Goal: Task Accomplishment & Management: Use online tool/utility

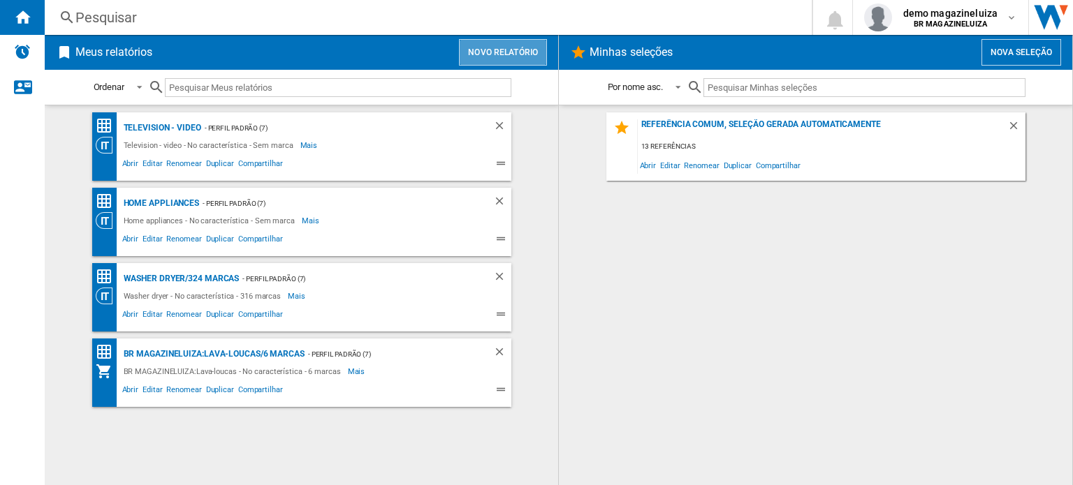
click at [506, 48] on button "Novo relatório" at bounding box center [503, 52] width 88 height 27
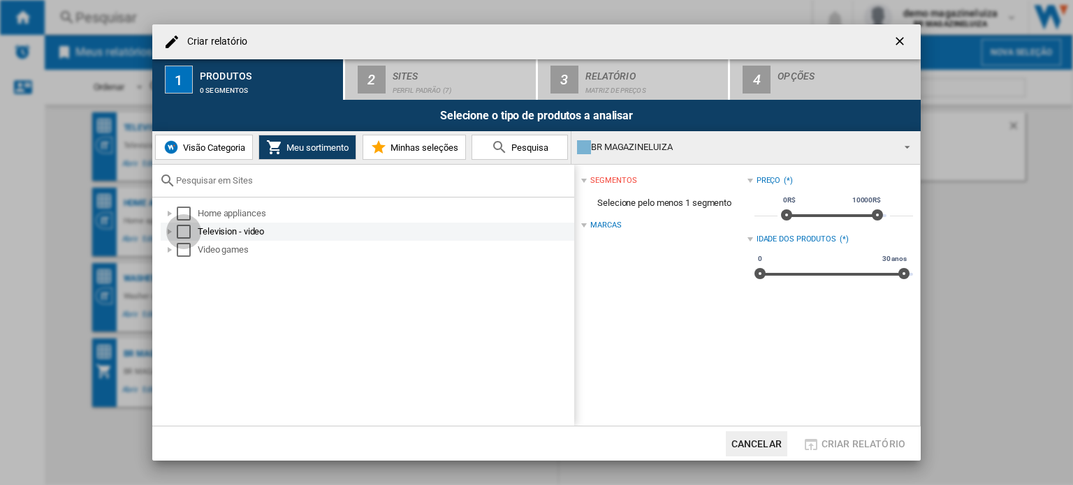
click at [179, 232] on div "Select" at bounding box center [184, 232] width 14 height 14
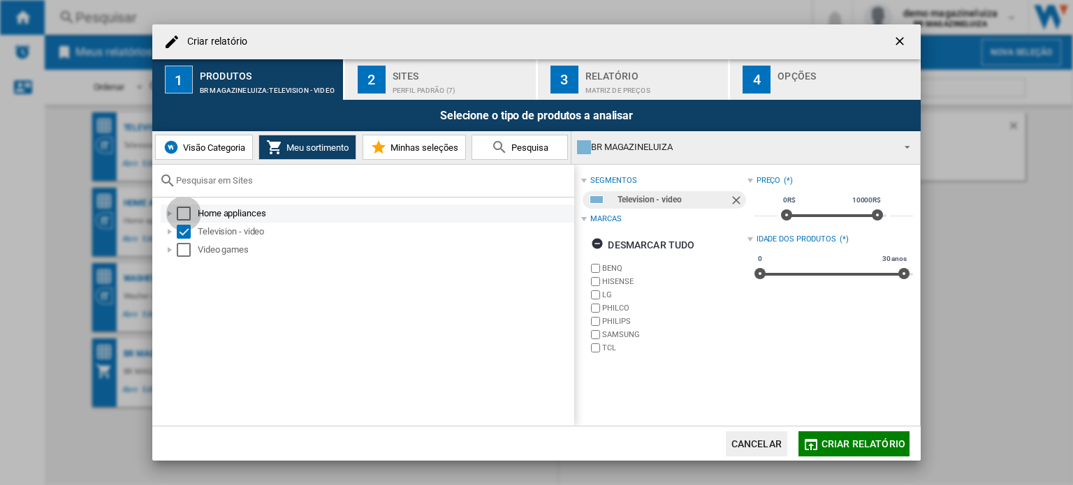
click at [180, 214] on div "Select" at bounding box center [184, 214] width 14 height 14
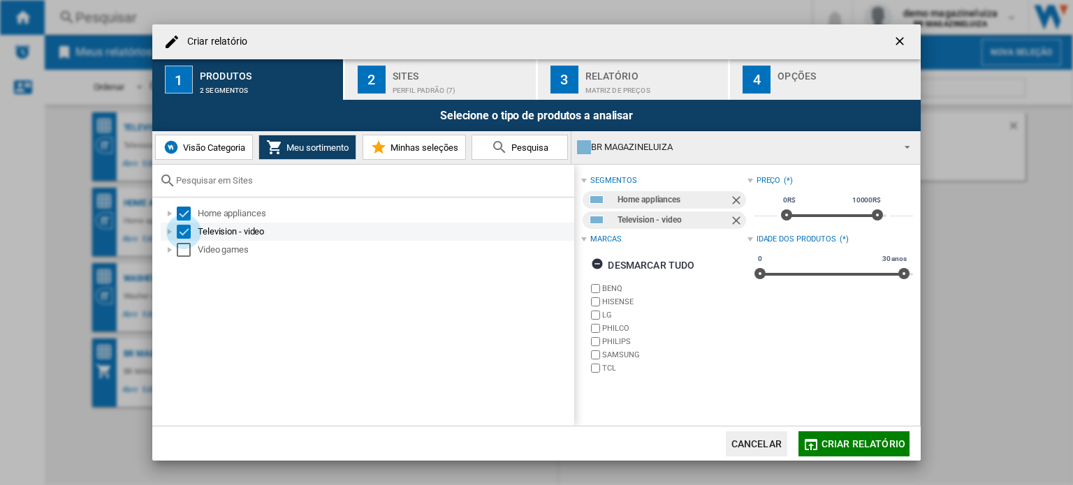
click at [183, 231] on div "Select" at bounding box center [184, 232] width 14 height 14
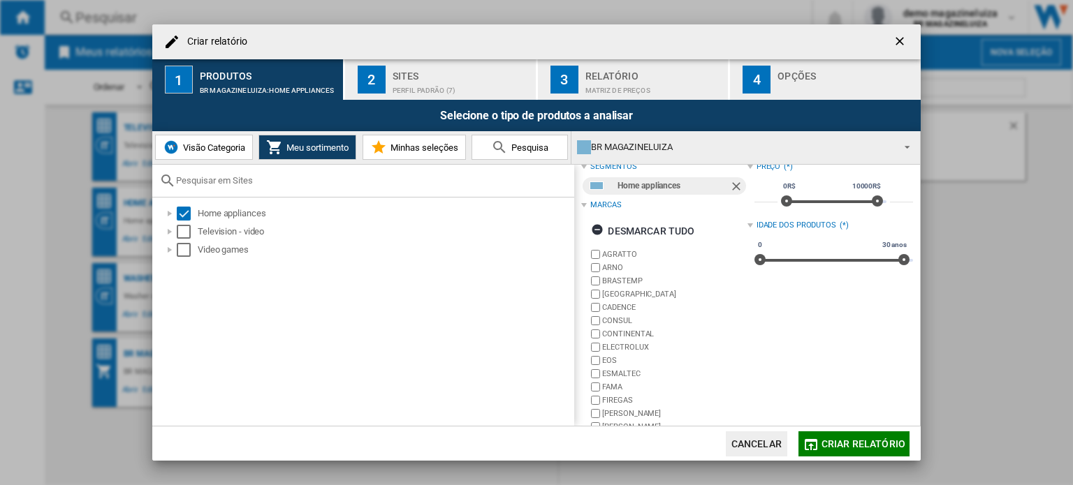
scroll to position [17, 0]
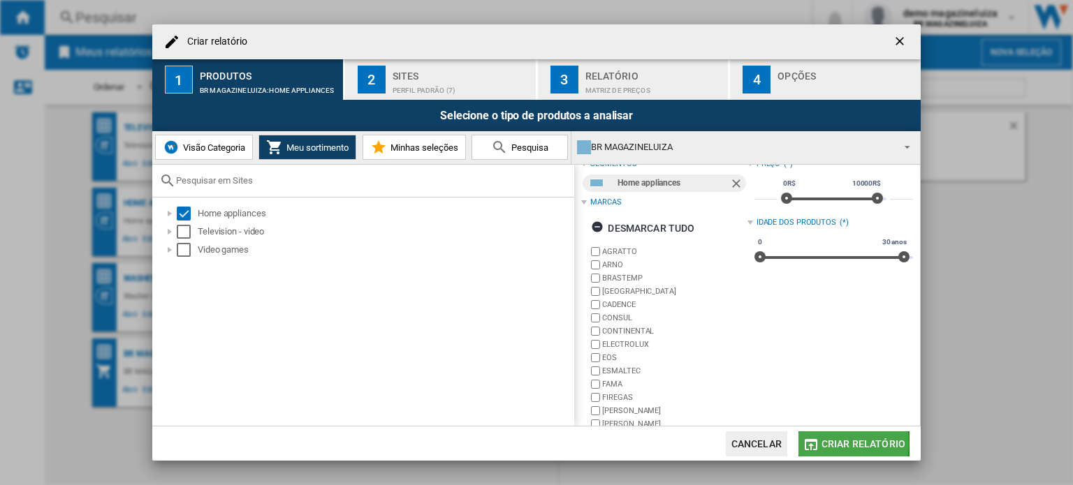
click at [815, 443] on md-icon "button" at bounding box center [811, 445] width 17 height 17
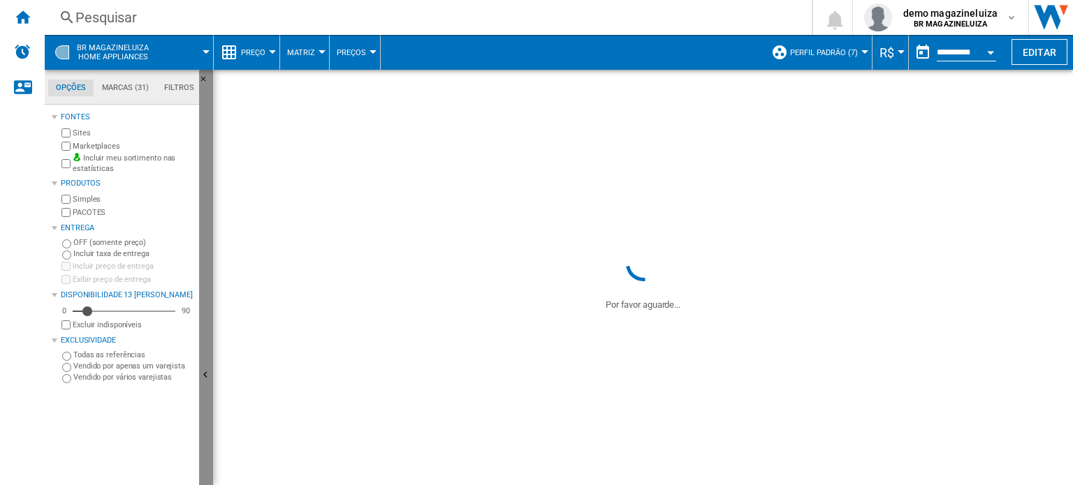
click at [207, 358] on button "Ocultar" at bounding box center [206, 376] width 14 height 613
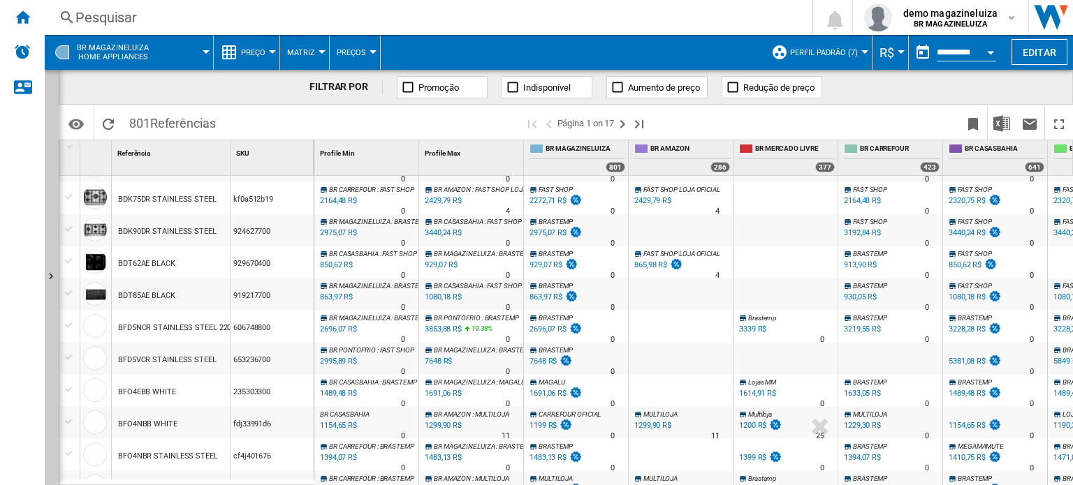
scroll to position [1344, 0]
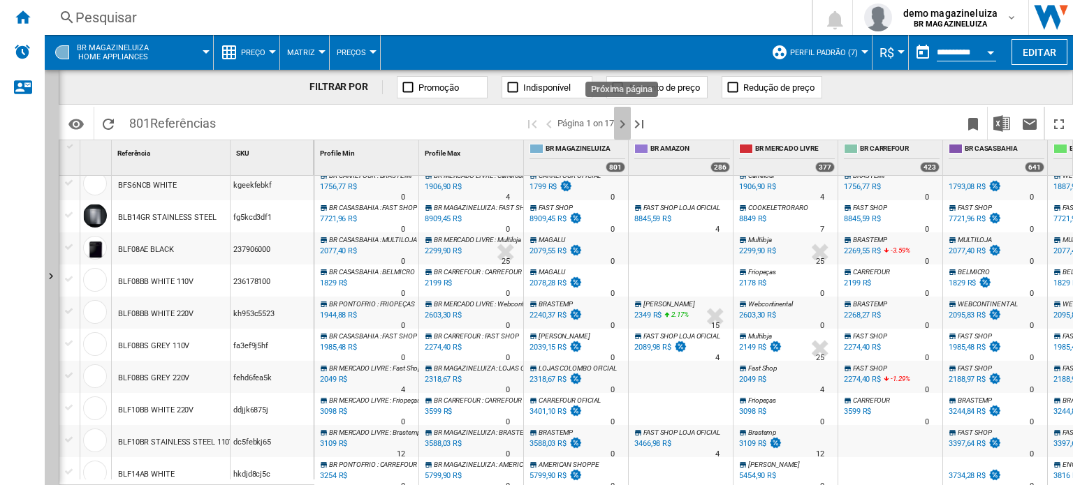
click at [622, 124] on ng-md-icon "Próxima página" at bounding box center [622, 124] width 17 height 17
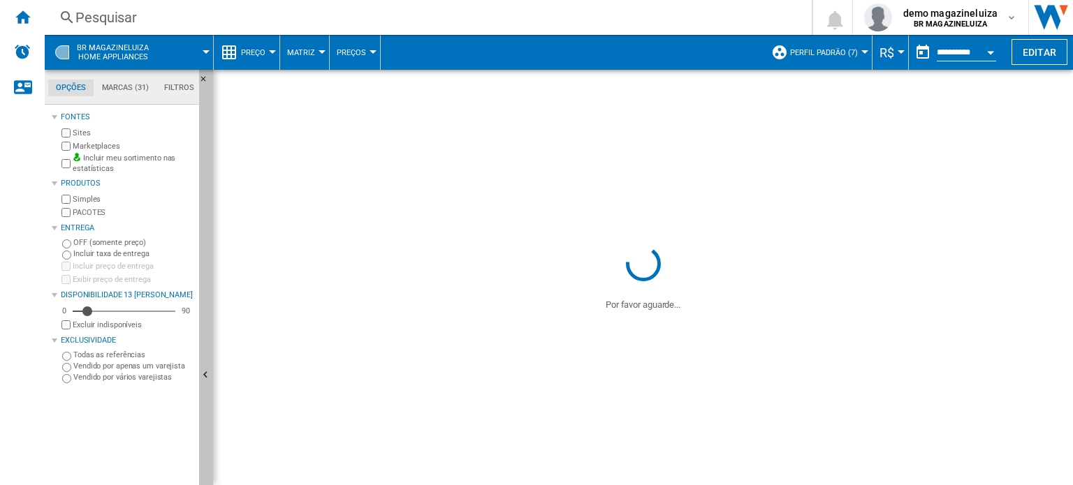
click at [211, 363] on button "Ocultar" at bounding box center [206, 376] width 14 height 613
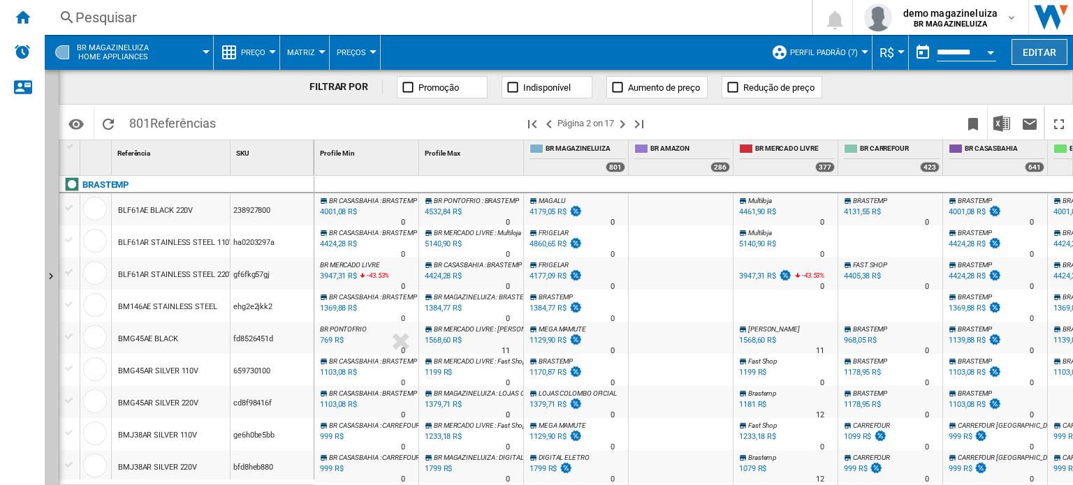
click at [1046, 61] on button "Editar" at bounding box center [1040, 52] width 56 height 26
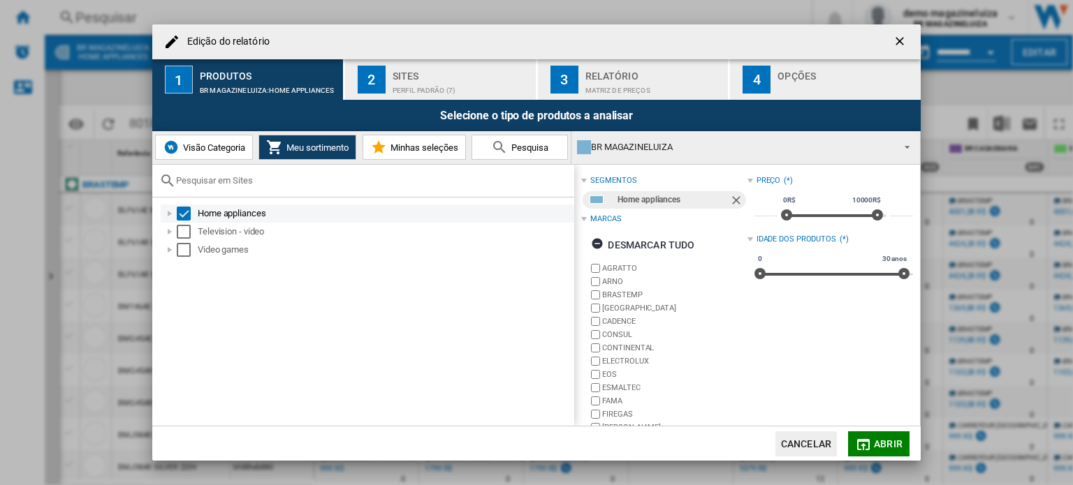
click at [168, 215] on div "Edição do ..." at bounding box center [170, 214] width 14 height 14
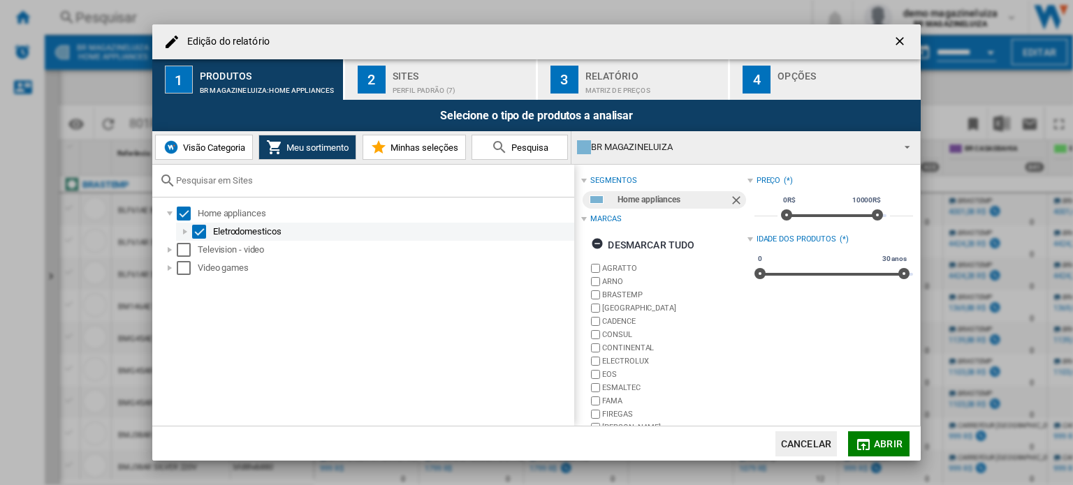
click at [180, 232] on div "Edição do ..." at bounding box center [185, 232] width 14 height 14
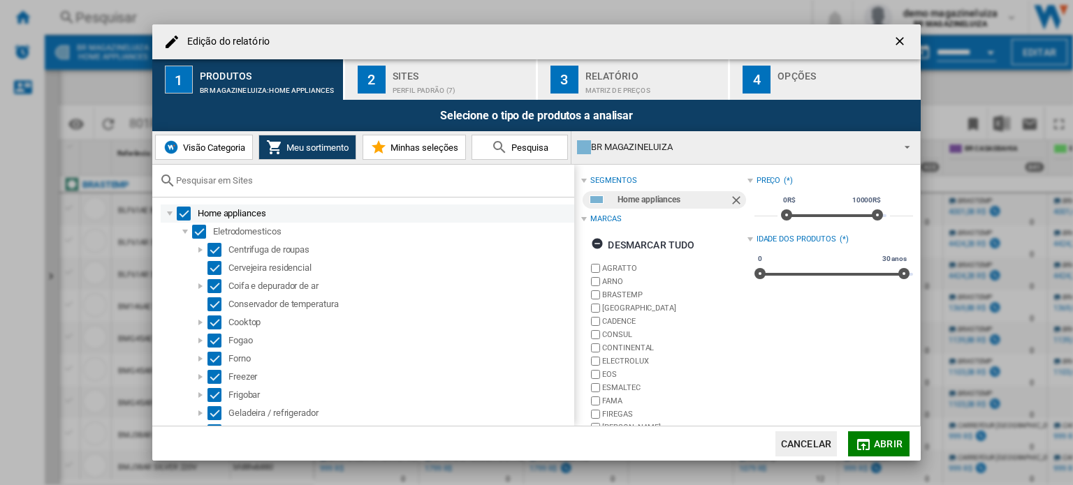
click at [170, 214] on div "Edição do ..." at bounding box center [170, 214] width 14 height 14
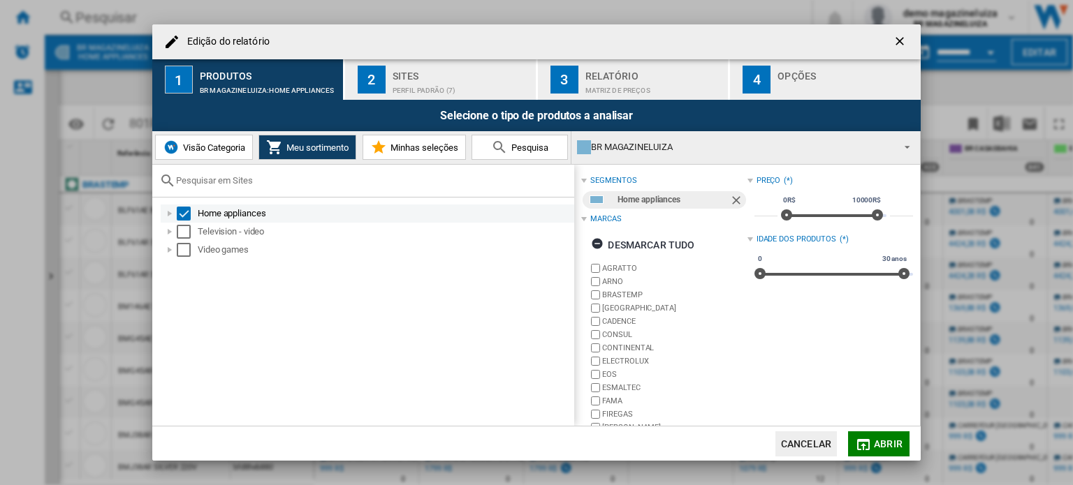
click at [169, 213] on div "Edição do ..." at bounding box center [170, 214] width 14 height 14
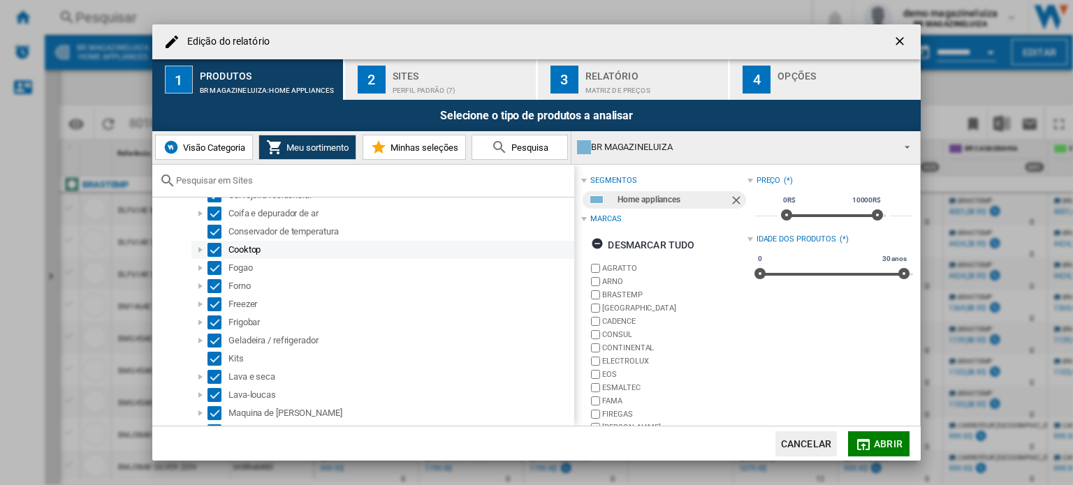
scroll to position [102, 0]
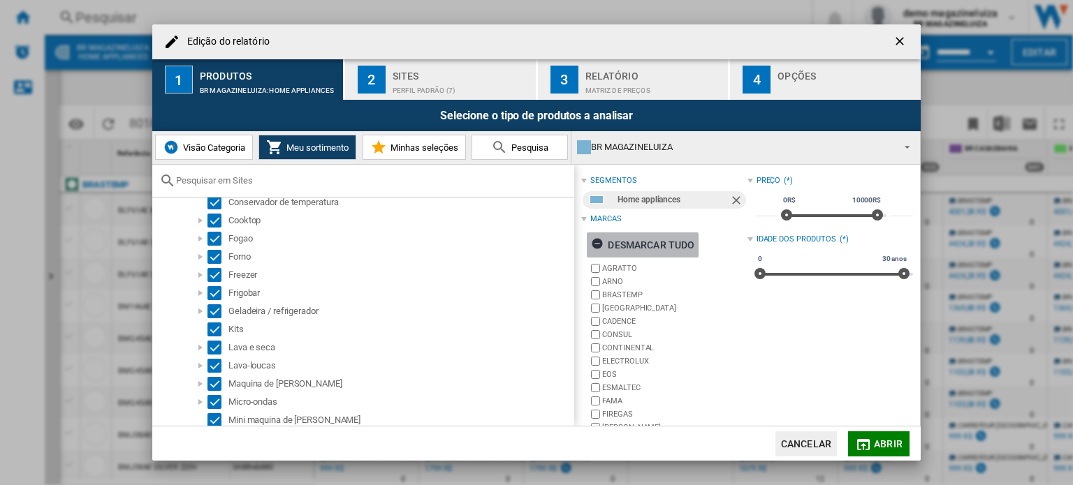
click at [595, 245] on ng-md-icon "Edição do ..." at bounding box center [599, 246] width 17 height 17
click at [452, 80] on div "Perfil padrão (7)" at bounding box center [462, 87] width 138 height 15
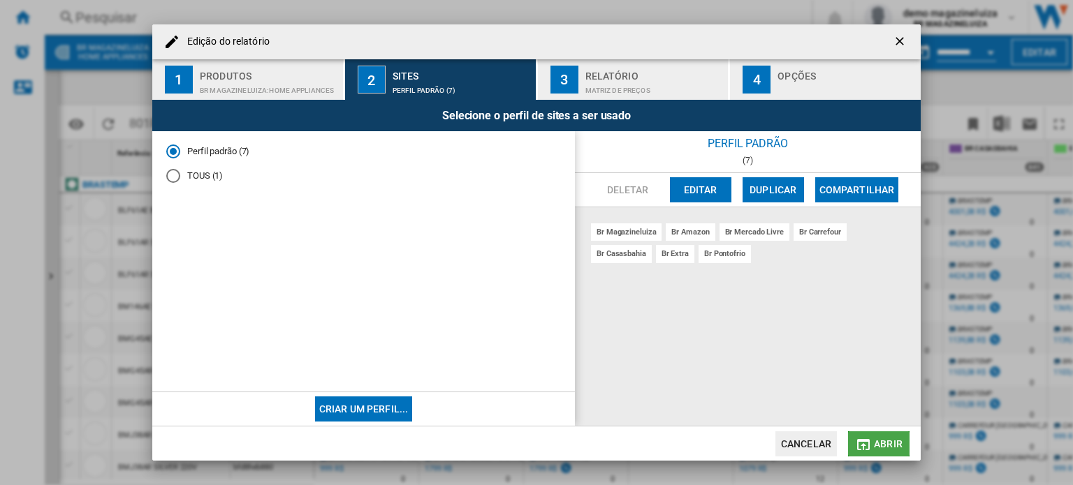
click at [873, 441] on button "Abrir" at bounding box center [878, 444] width 61 height 25
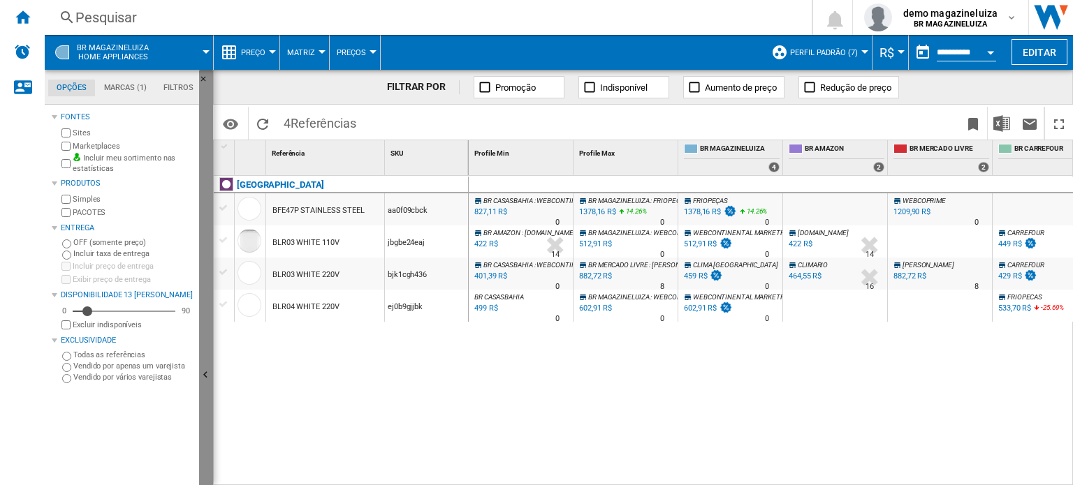
click at [206, 361] on button "Ocultar" at bounding box center [206, 376] width 14 height 613
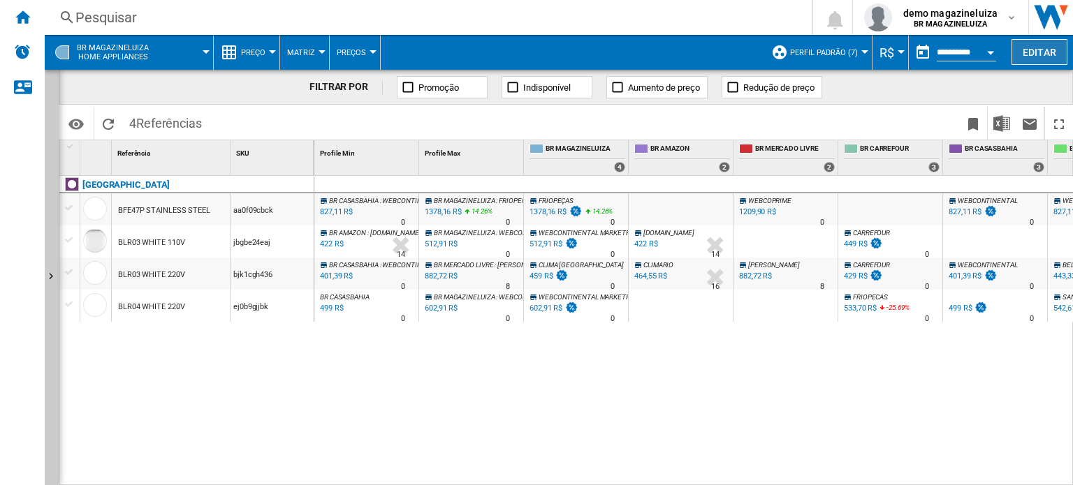
click at [1029, 55] on button "Editar" at bounding box center [1040, 52] width 56 height 26
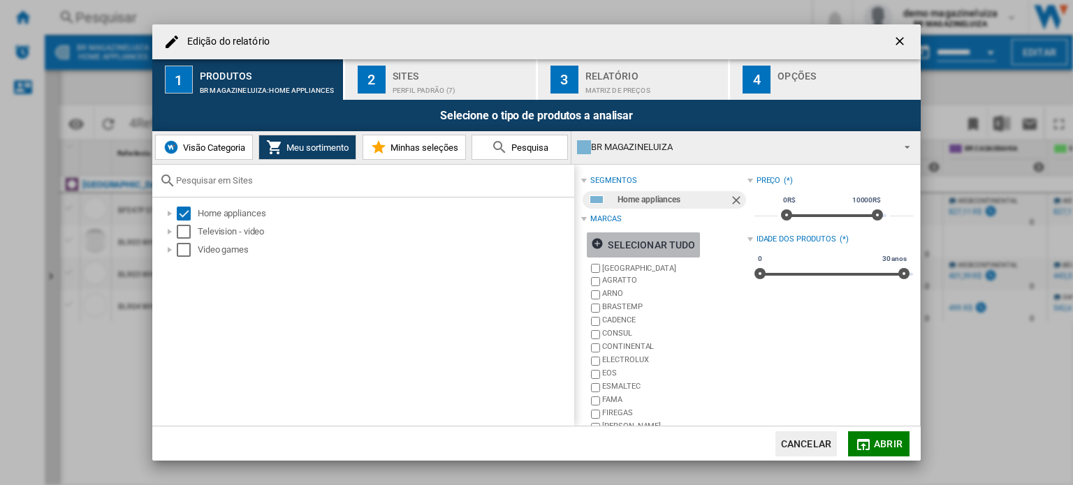
click at [595, 241] on ng-md-icon "Edição do ..." at bounding box center [599, 246] width 17 height 17
click at [866, 444] on md-icon "Edição do ..." at bounding box center [863, 445] width 17 height 17
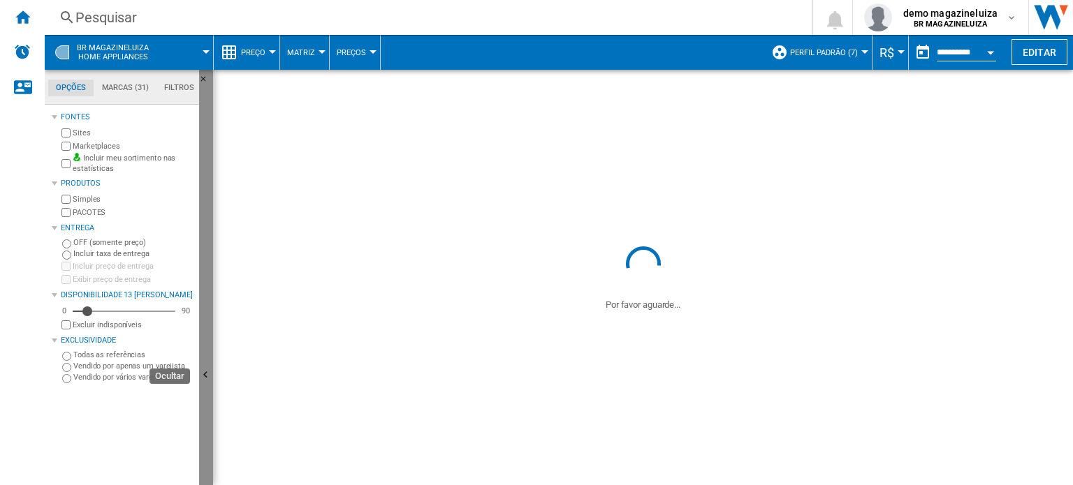
click at [209, 338] on button "Ocultar" at bounding box center [206, 376] width 14 height 613
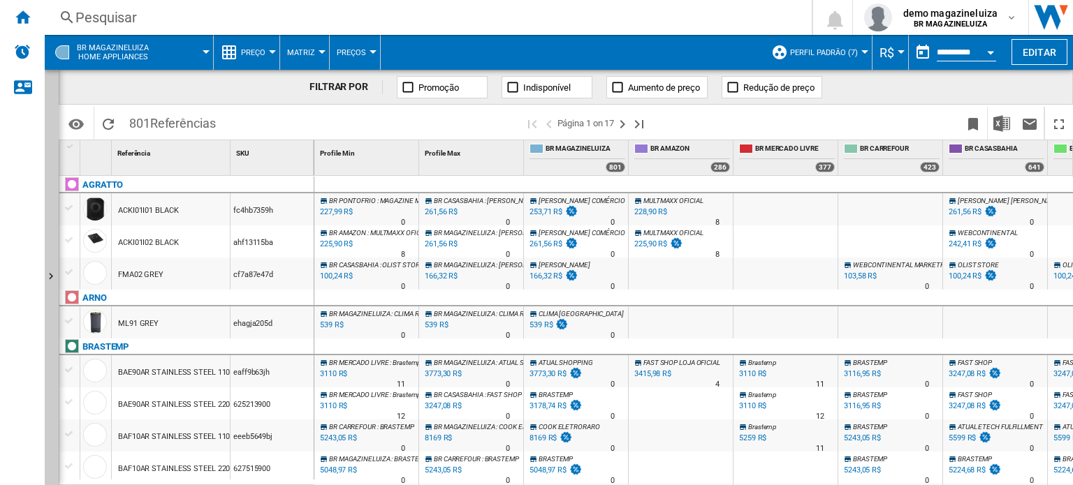
click at [546, 209] on div "253,71 R$" at bounding box center [546, 211] width 33 height 9
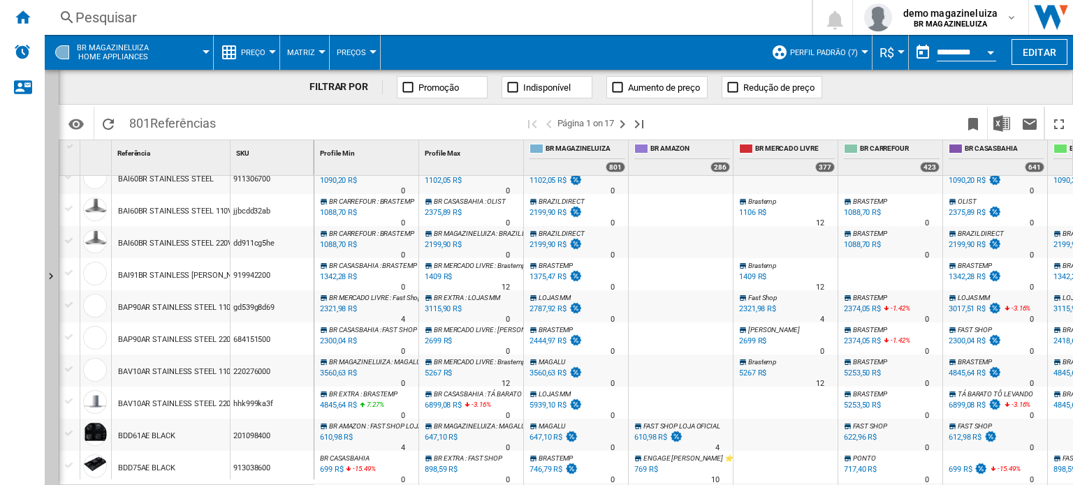
scroll to position [388, 0]
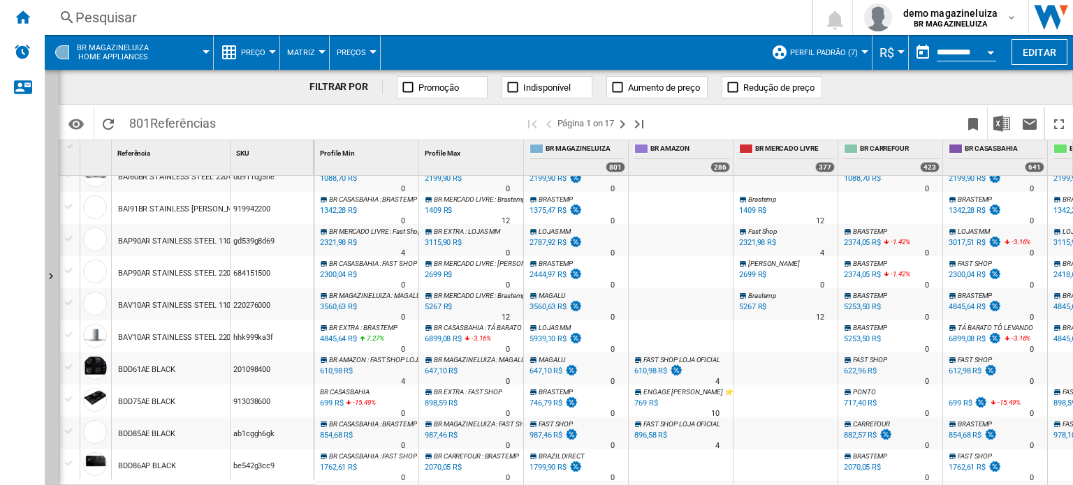
click at [265, 52] on span "Preço" at bounding box center [253, 52] width 24 height 9
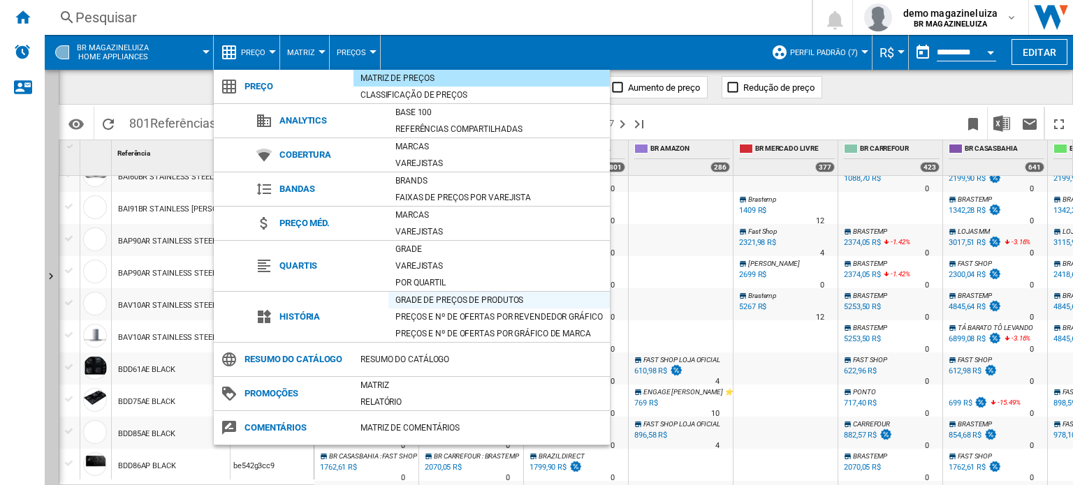
click at [478, 293] on div "Grade de preços de produtos" at bounding box center [498, 300] width 221 height 14
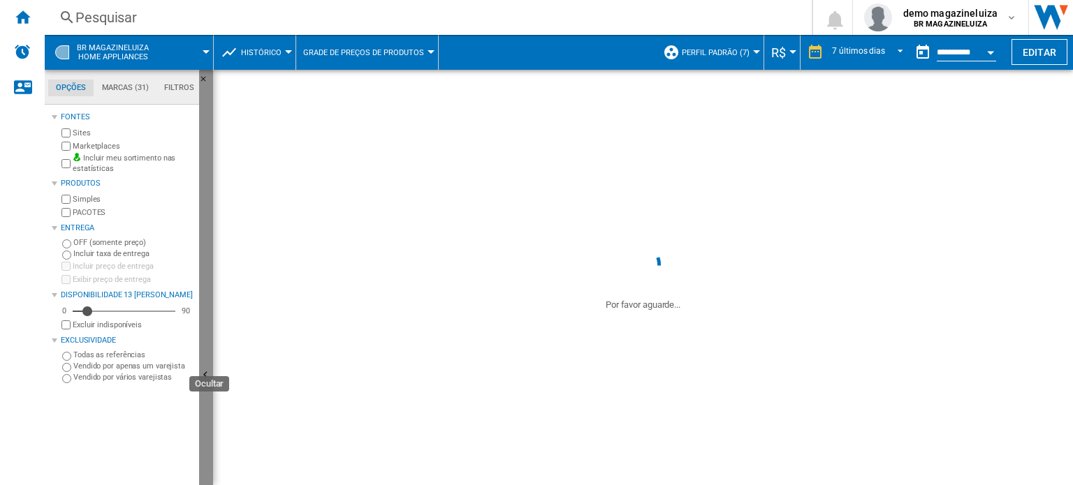
click at [207, 328] on button "Ocultar" at bounding box center [206, 376] width 14 height 613
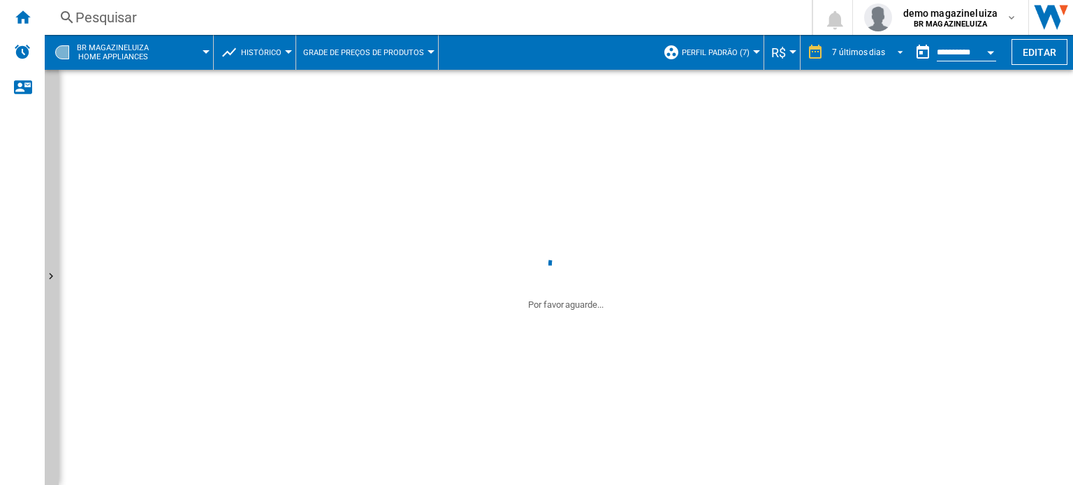
click at [900, 53] on span "REPORTS.WIZARD.STEPS.REPORT.STEPS.REPORT_OPTIONS.PERIOD: 7 últimos dias" at bounding box center [896, 51] width 17 height 13
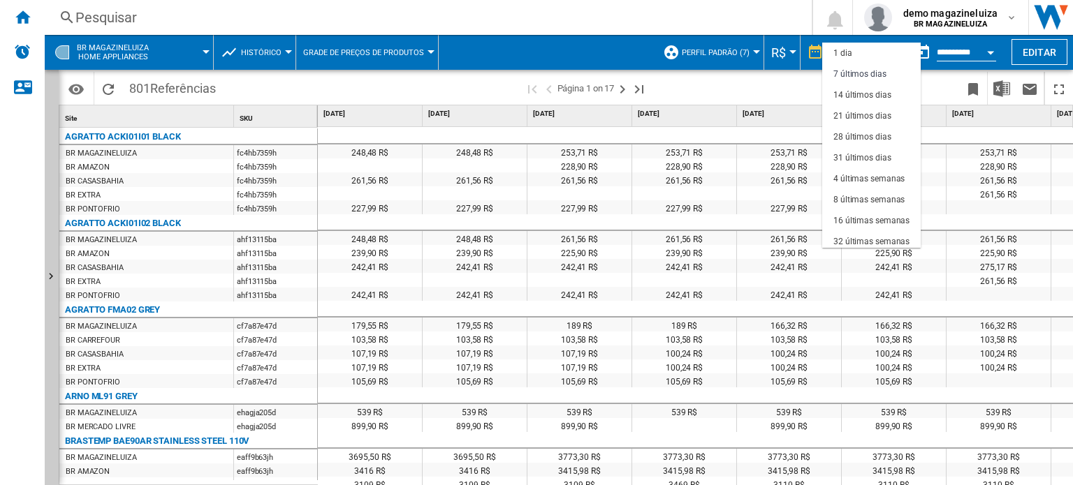
click at [785, 87] on md-backdrop at bounding box center [536, 242] width 1073 height 485
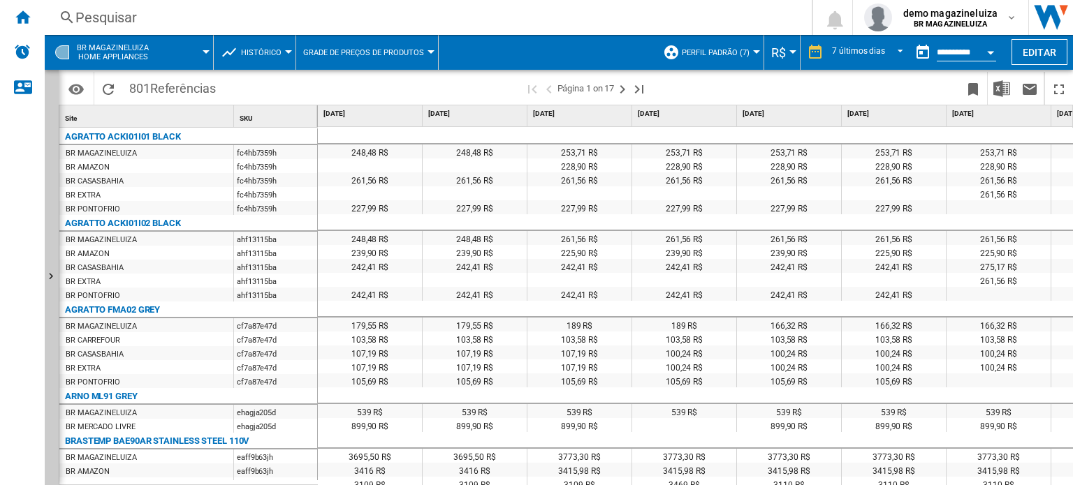
click at [995, 51] on button "Open calendar" at bounding box center [990, 50] width 25 height 25
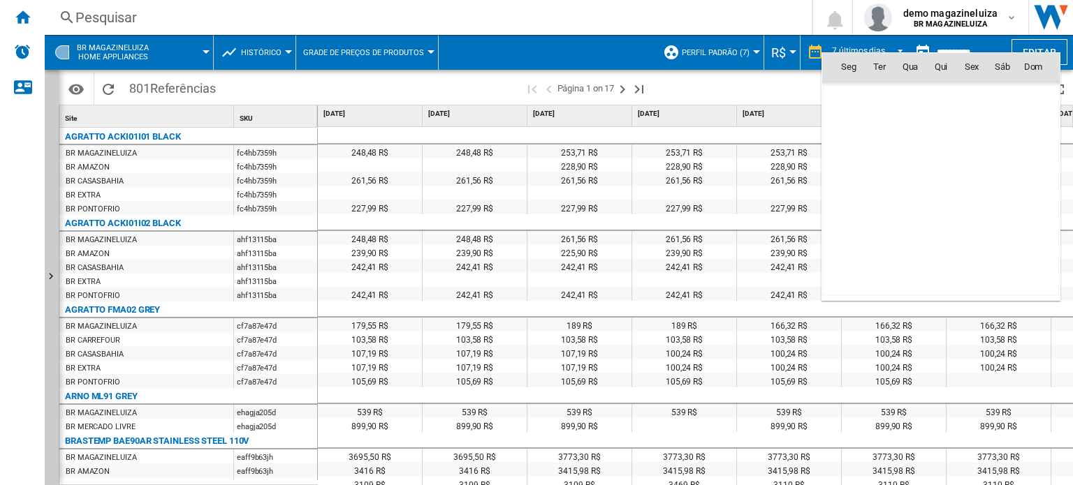
scroll to position [6664, 0]
click at [808, 83] on div at bounding box center [536, 242] width 1073 height 485
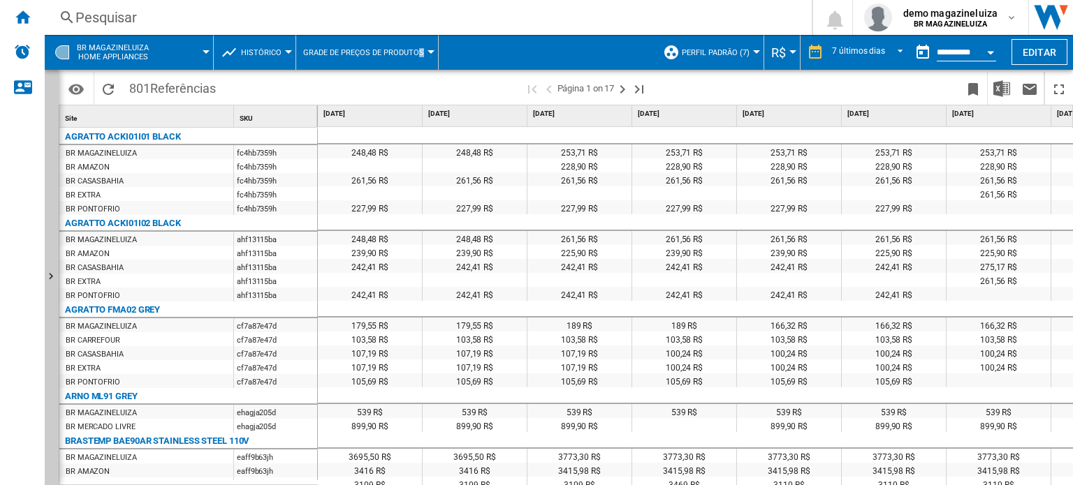
drag, startPoint x: 611, startPoint y: 65, endPoint x: 419, endPoint y: 55, distance: 192.4
click at [419, 55] on div "BR MAGAZINELUIZA Home appliances Histórico Preço Matriz de preços Classificação…" at bounding box center [423, 52] width 756 height 35
click at [419, 55] on span "Grade de preços de produtos" at bounding box center [363, 52] width 121 height 9
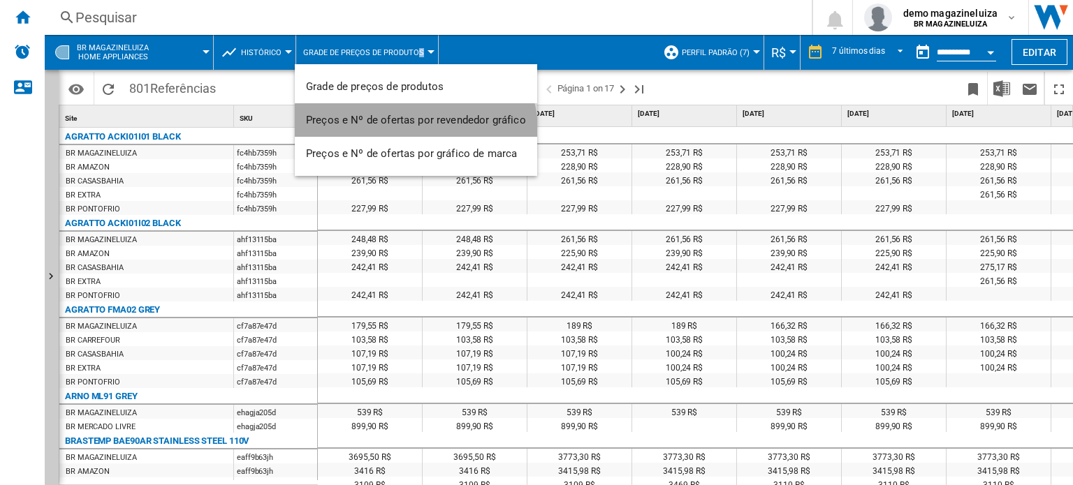
click at [407, 133] on button "Preços e Nº de ofertas por revendedor gráfico" at bounding box center [416, 120] width 242 height 34
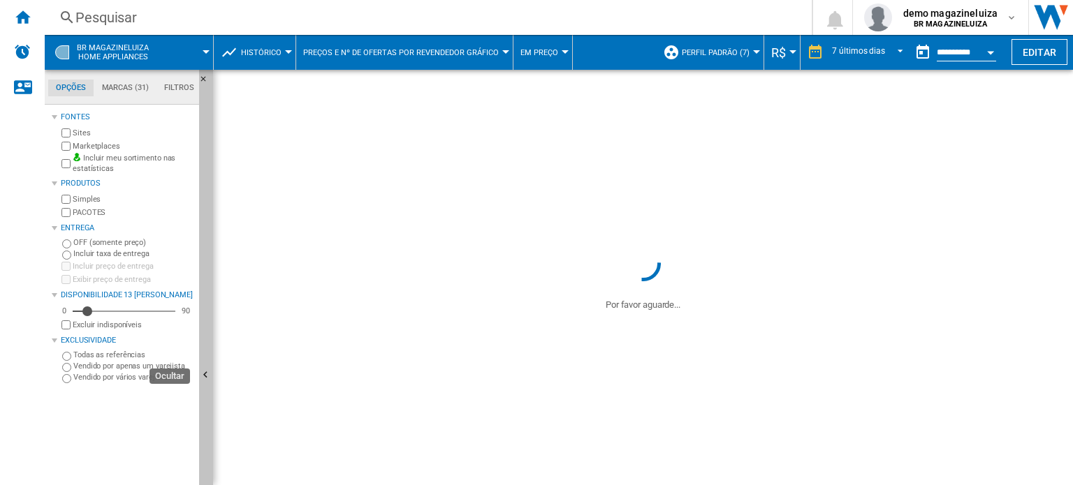
click at [206, 255] on button "Ocultar" at bounding box center [206, 376] width 14 height 613
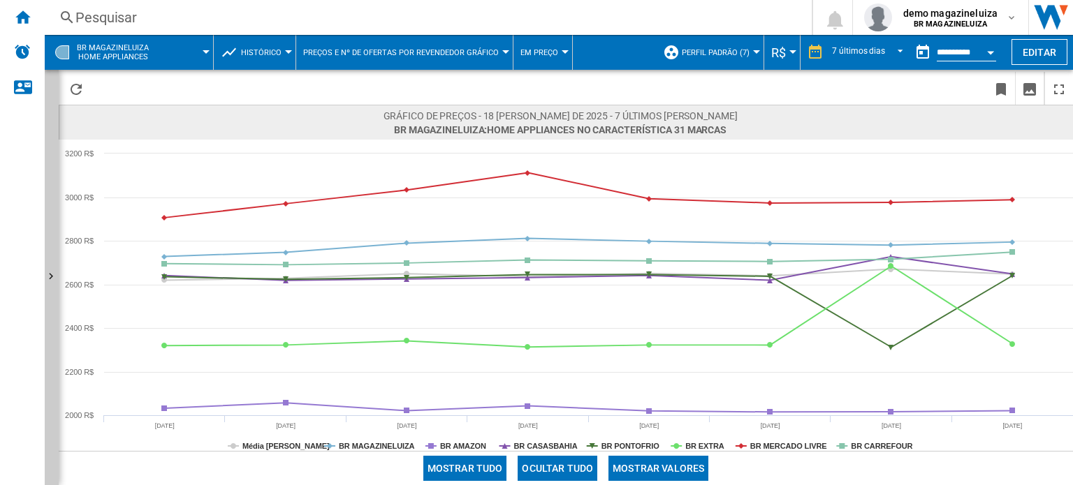
click at [279, 48] on span "Histórico" at bounding box center [261, 52] width 41 height 9
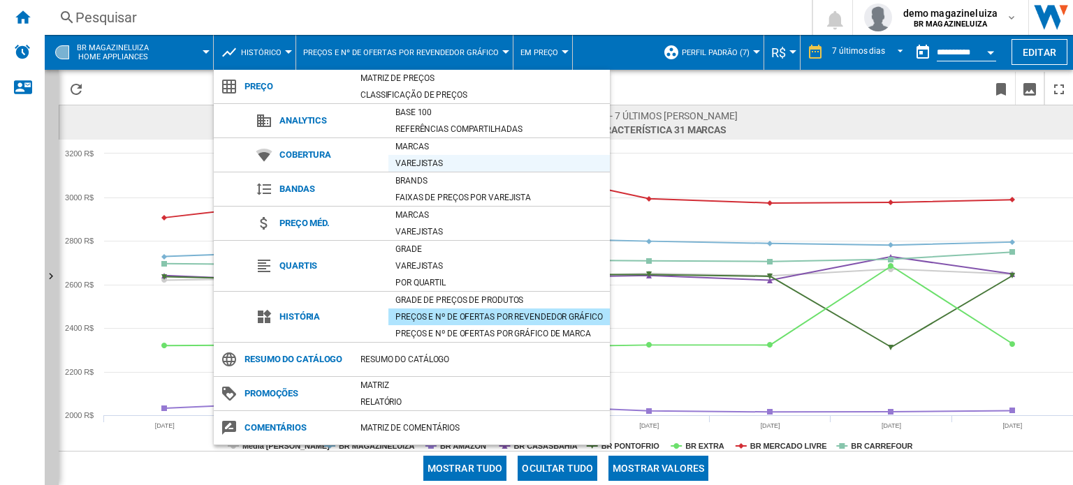
click at [450, 167] on div "Varejistas" at bounding box center [498, 163] width 221 height 14
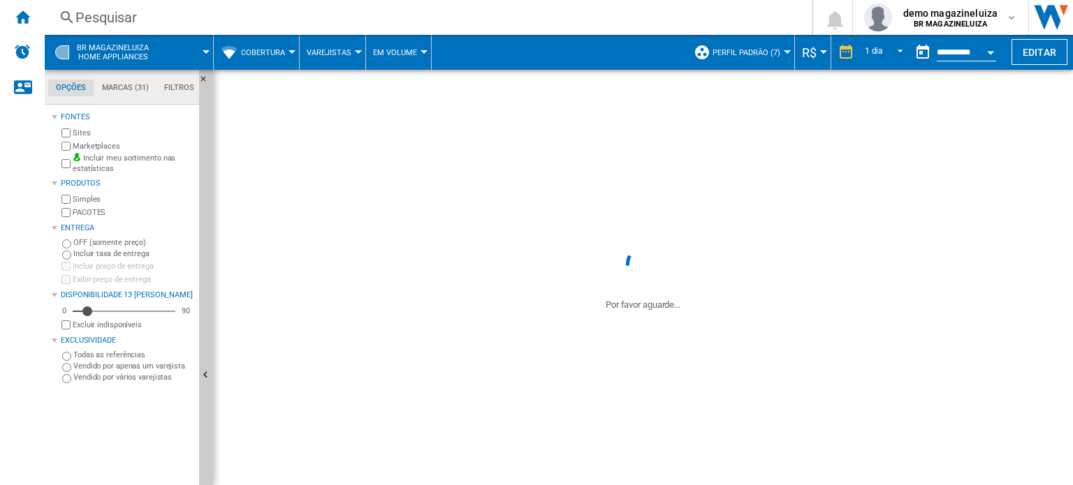
click at [339, 54] on span "Varejistas" at bounding box center [329, 52] width 45 height 9
click at [333, 79] on button "Marcas" at bounding box center [335, 87] width 71 height 34
click at [212, 201] on button "Ocultar" at bounding box center [206, 376] width 14 height 613
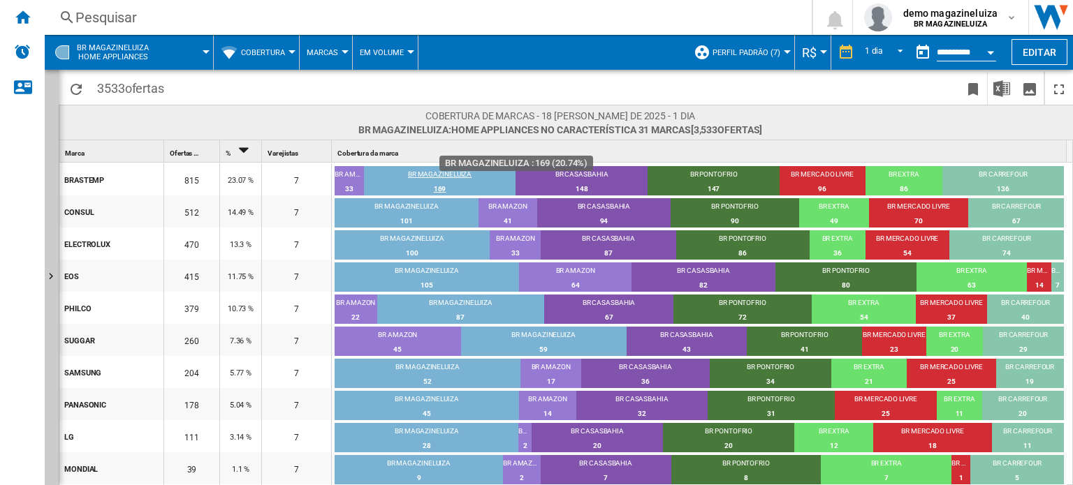
click at [441, 184] on div "169" at bounding box center [440, 189] width 152 height 14
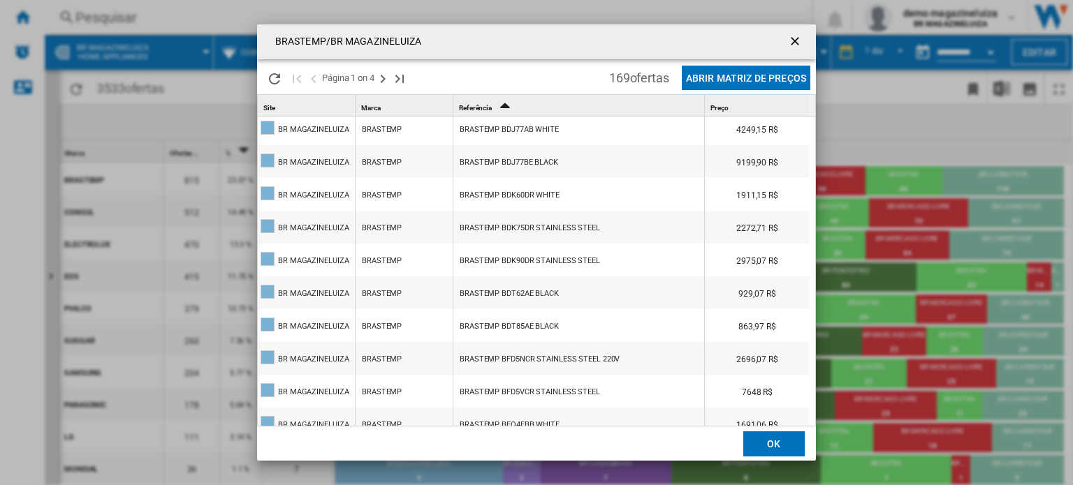
scroll to position [532, 0]
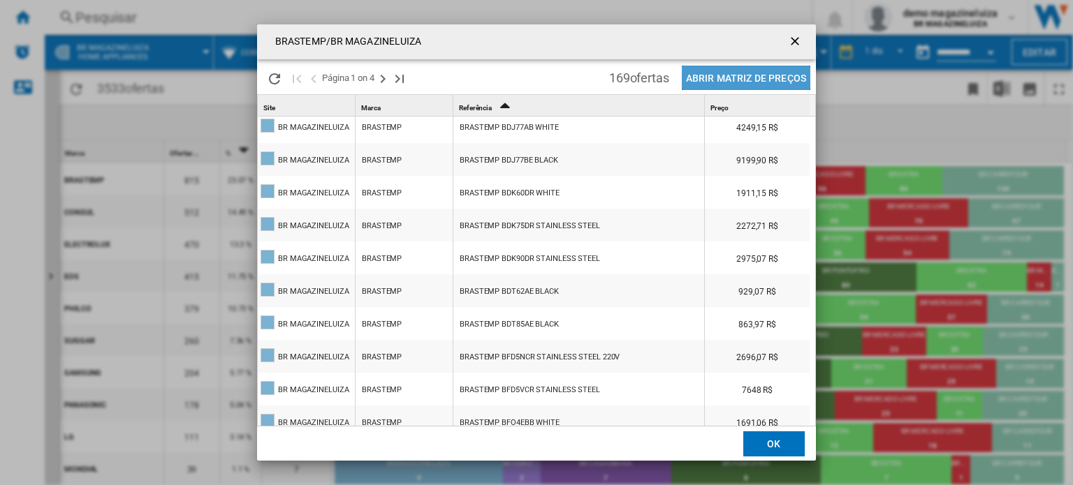
click at [722, 76] on button "Abrir Matriz de preços" at bounding box center [746, 78] width 129 height 24
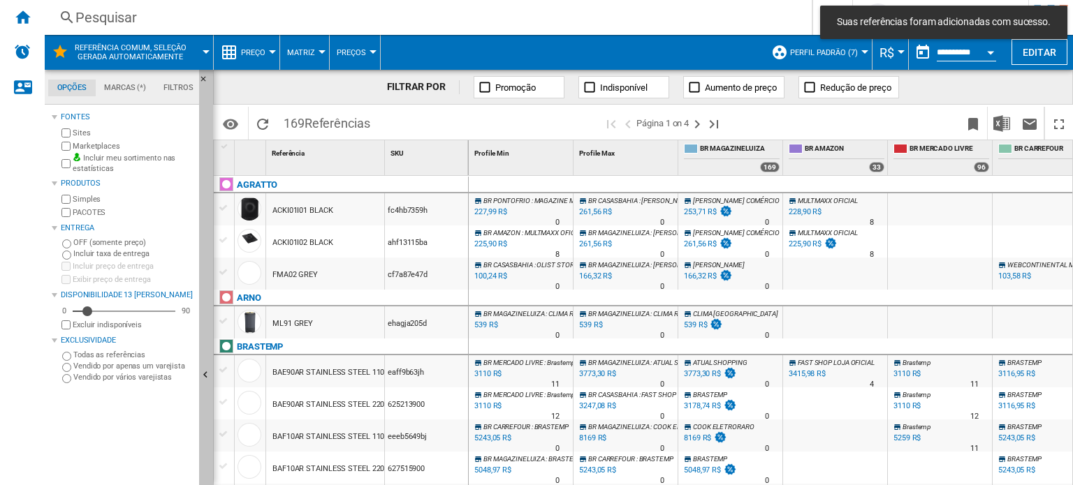
click at [210, 318] on button "Ocultar" at bounding box center [206, 376] width 14 height 613
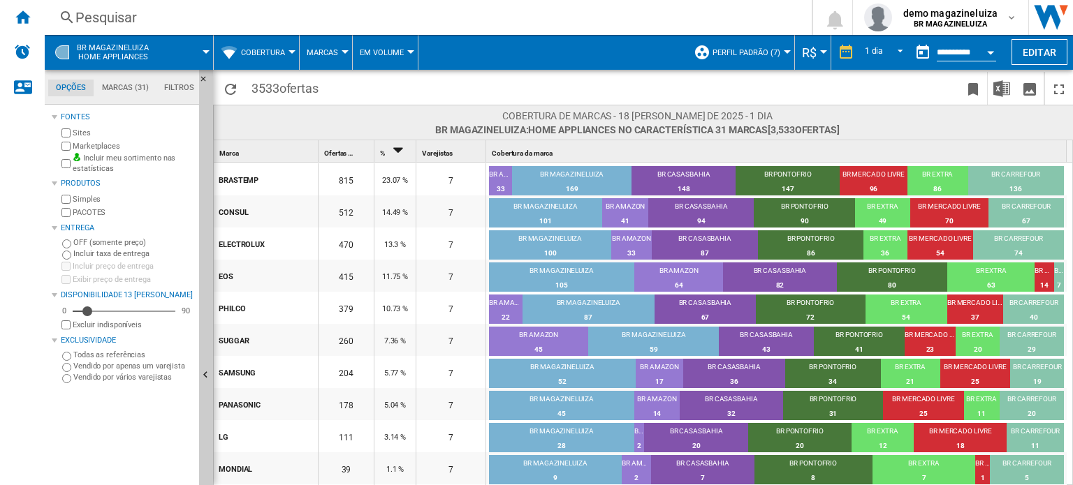
click at [274, 40] on button "Cobertura" at bounding box center [266, 52] width 51 height 35
